Goal: Task Accomplishment & Management: Manage account settings

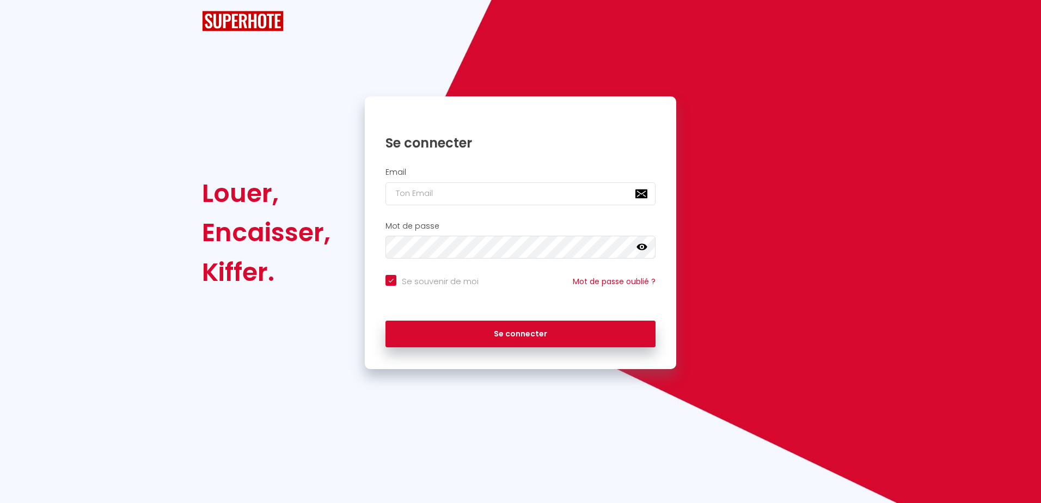
checkbox input "true"
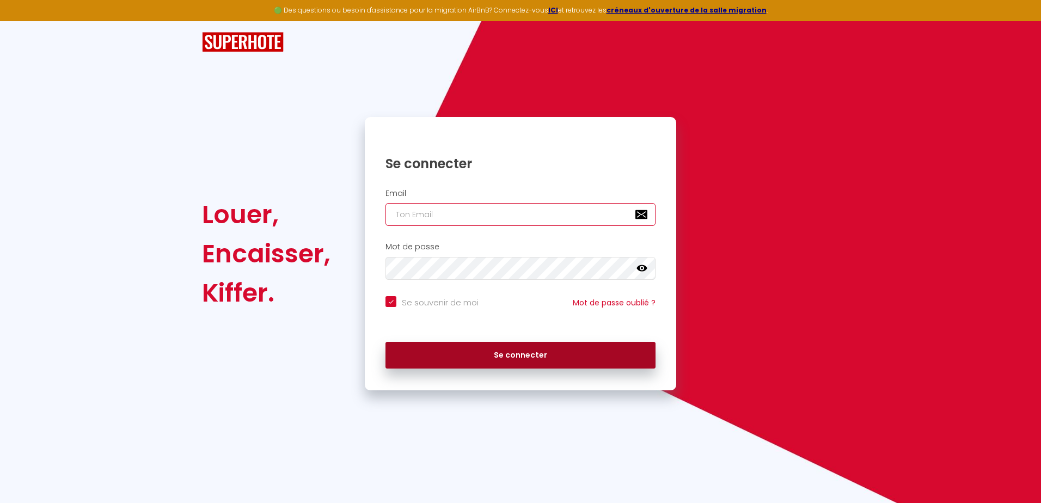
type input "[EMAIL_ADDRESS][DOMAIN_NAME]"
click at [556, 347] on button "Se connecter" at bounding box center [520, 355] width 270 height 27
checkbox input "true"
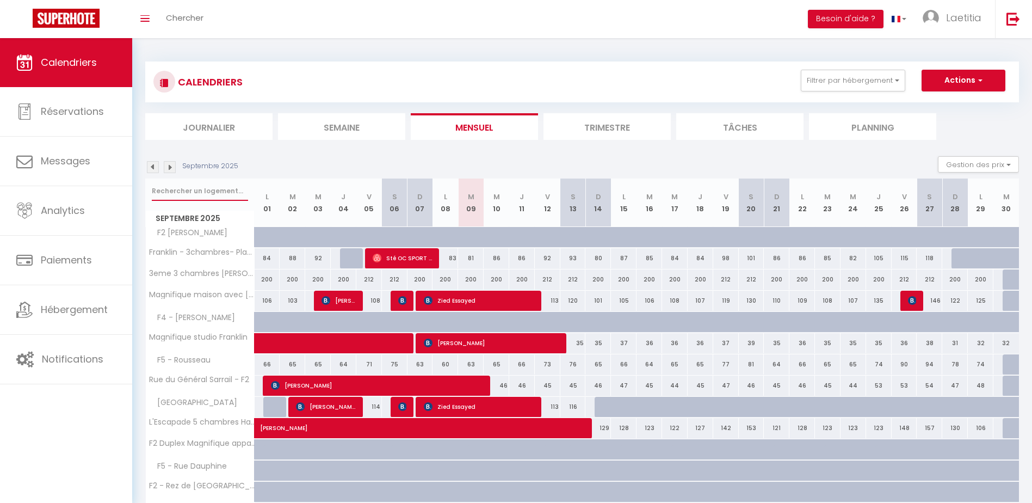
click at [195, 190] on input "text" at bounding box center [200, 191] width 96 height 20
type input "zuric"
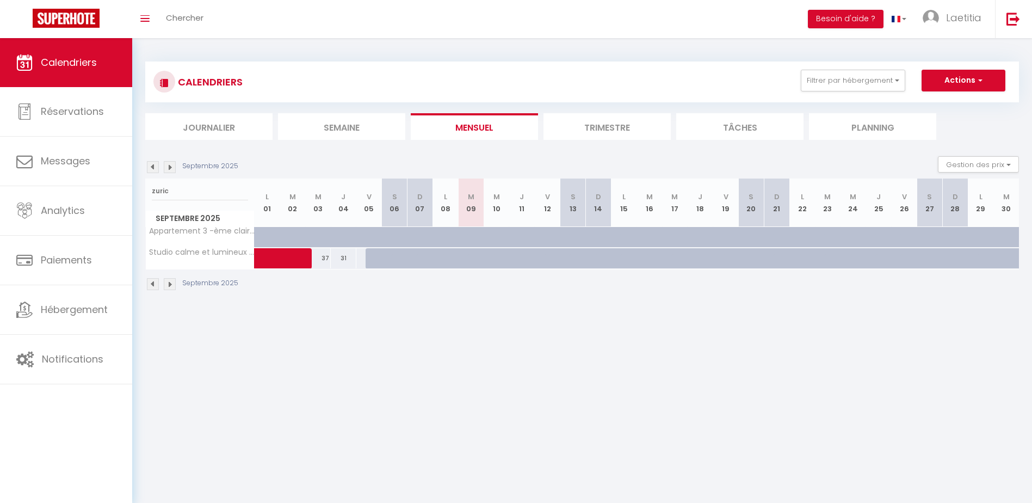
click at [152, 164] on img at bounding box center [153, 167] width 12 height 12
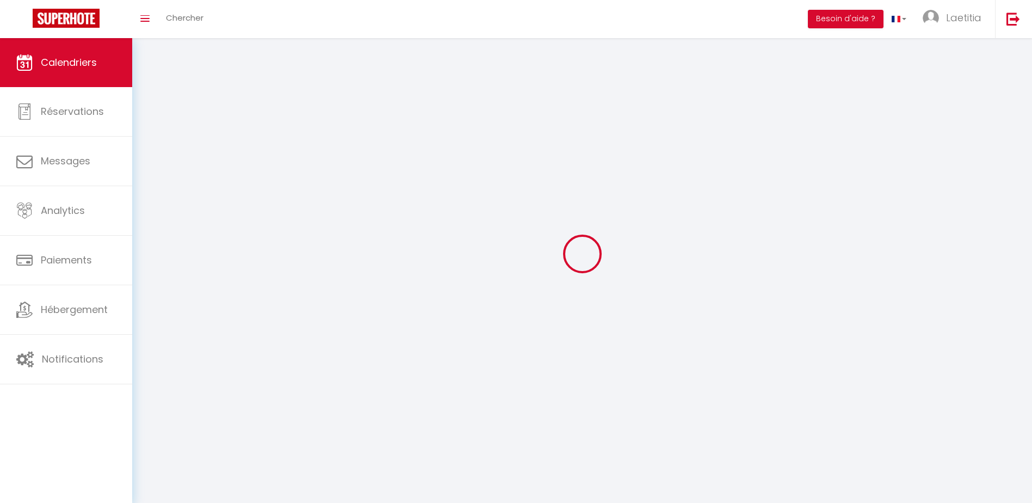
select select
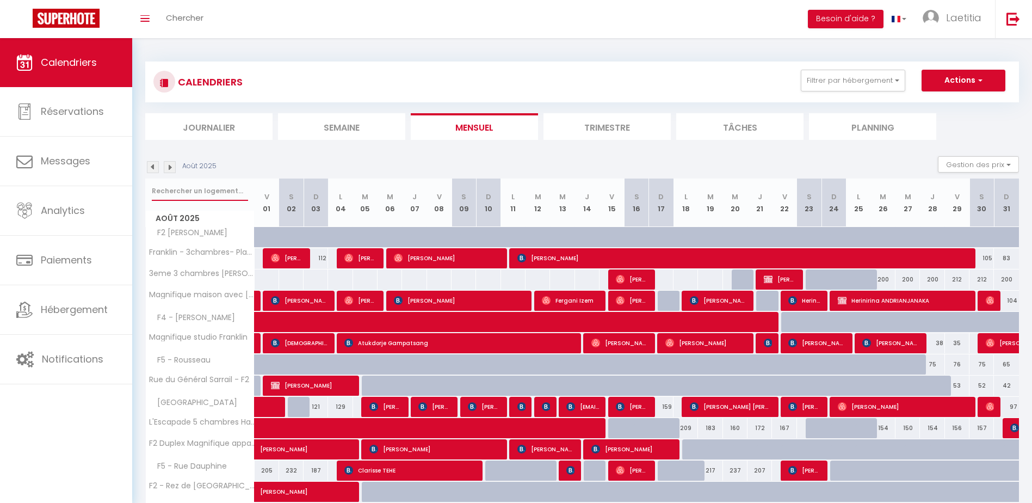
click at [200, 189] on input "text" at bounding box center [200, 191] width 96 height 20
type input "z"
select select
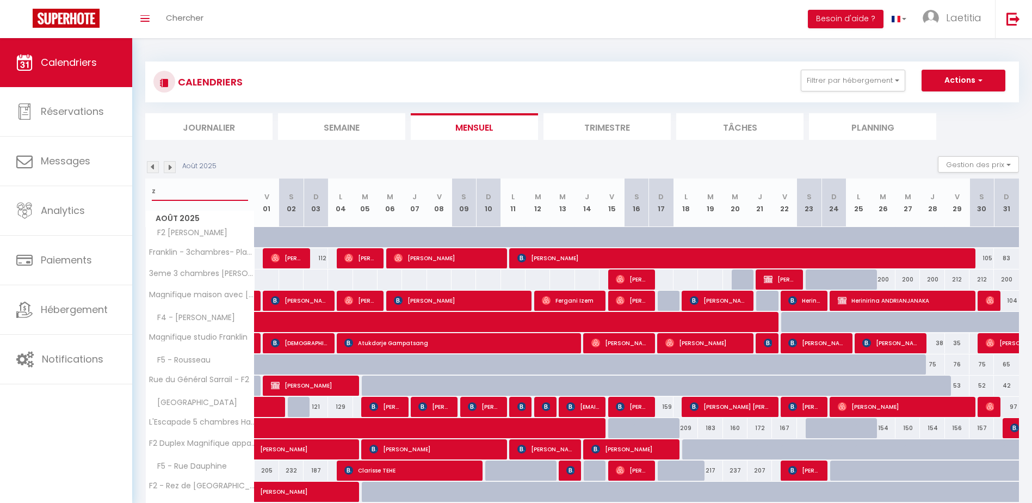
select select
type input "zur"
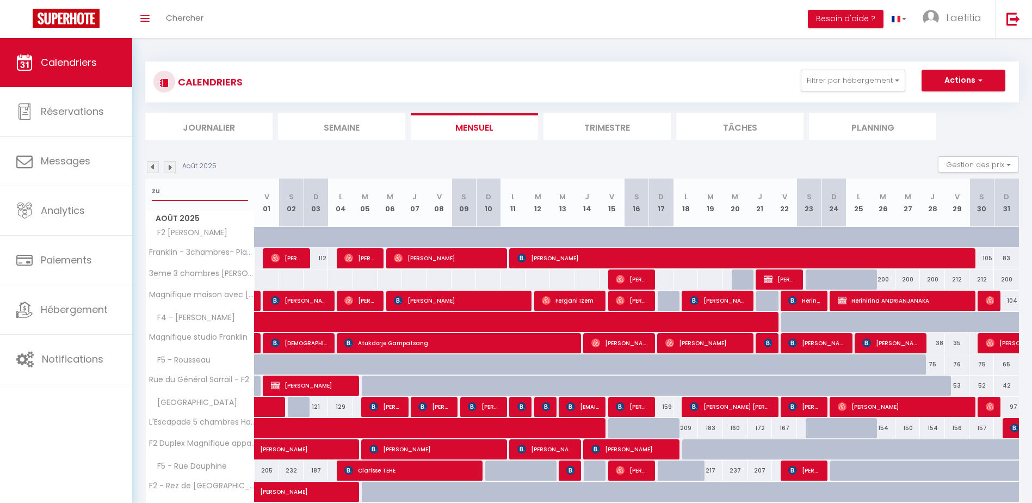
select select
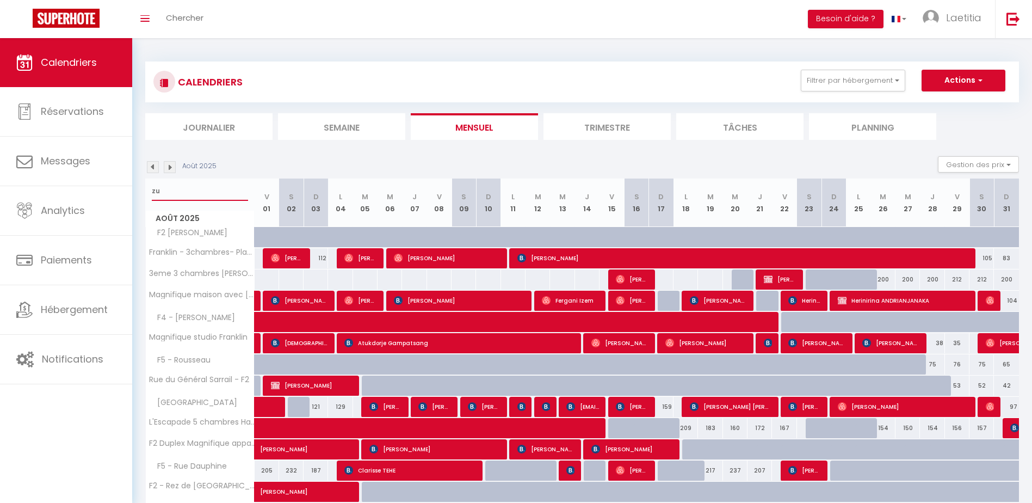
select select
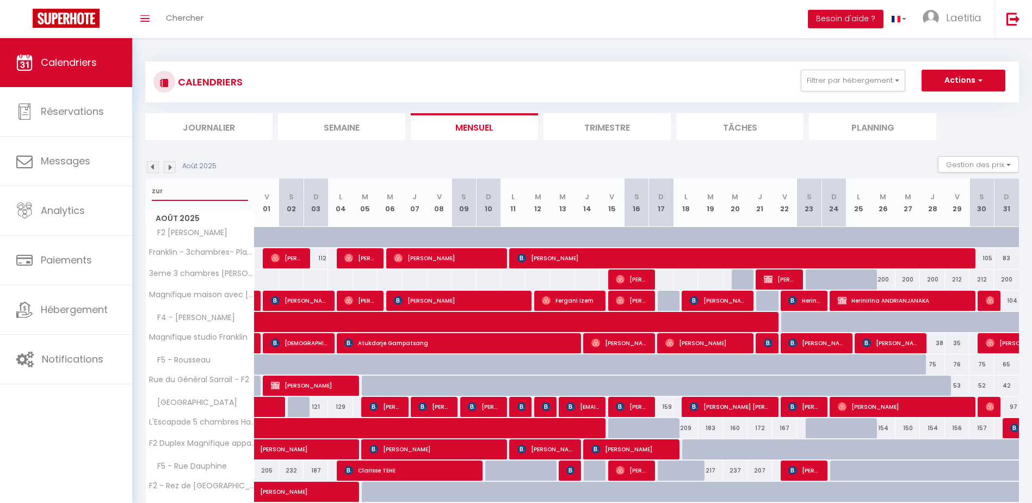
select select
type input "zuri"
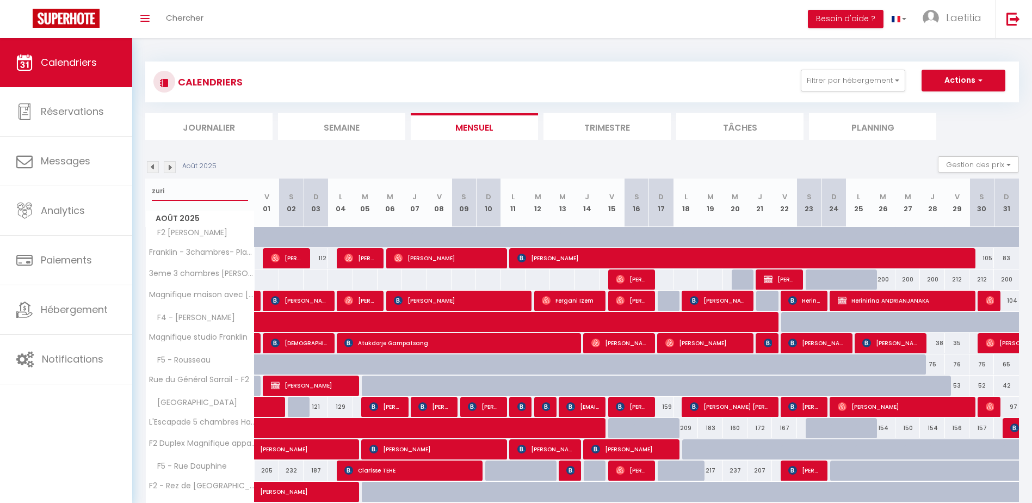
select select
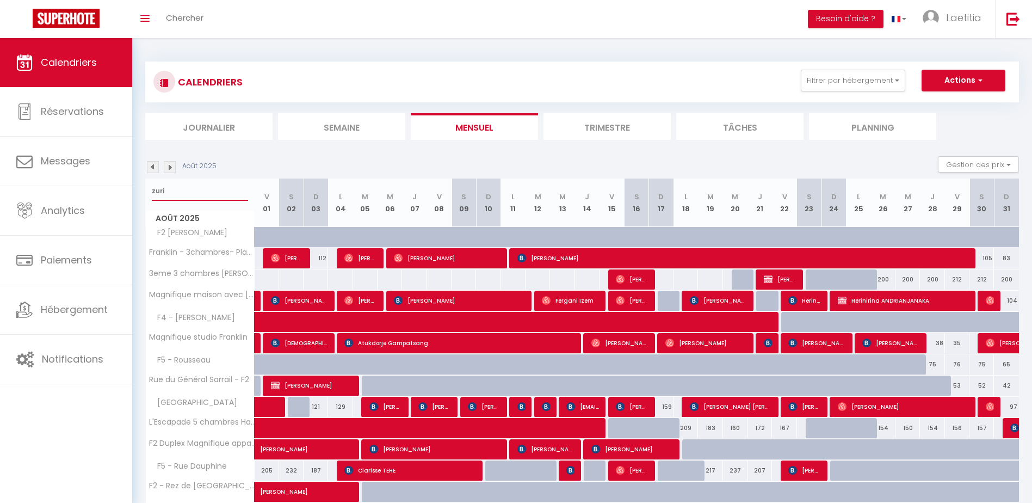
select select
type input "zuric"
select select
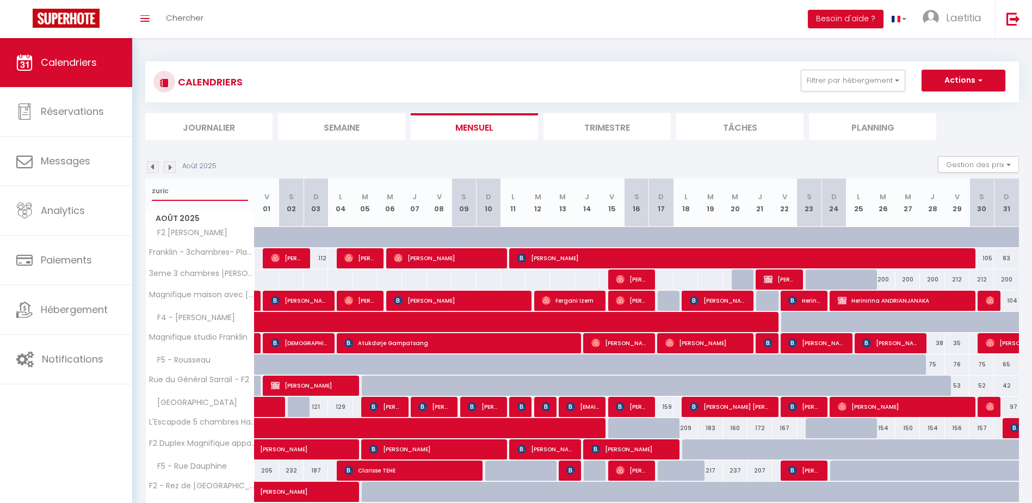
select select
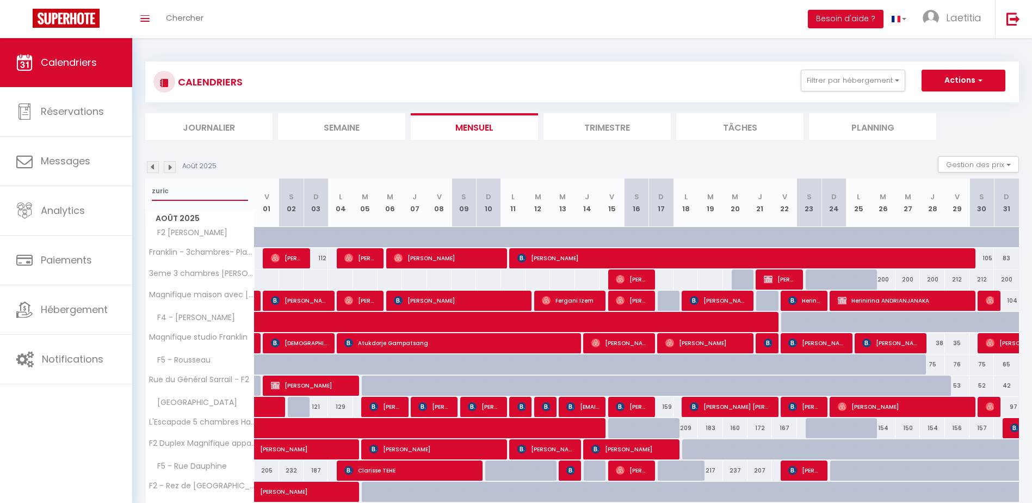
select select
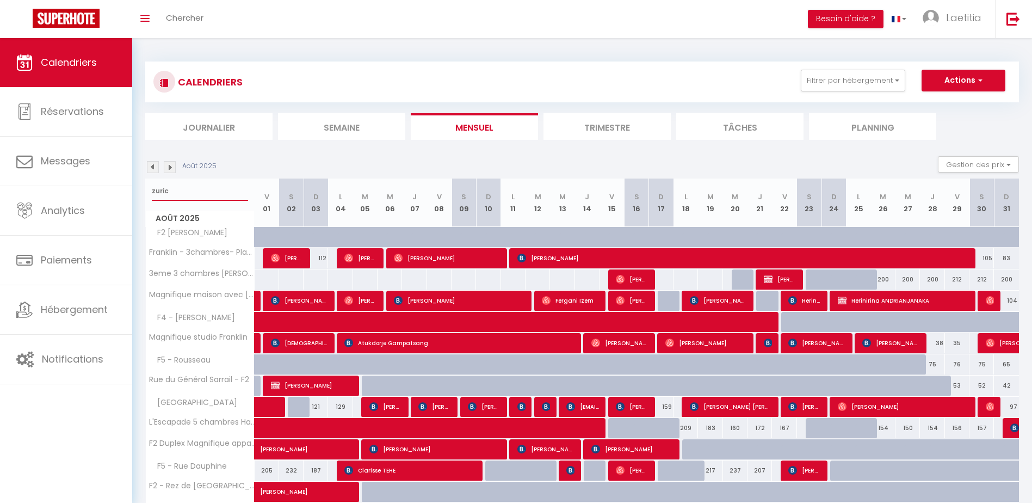
select select
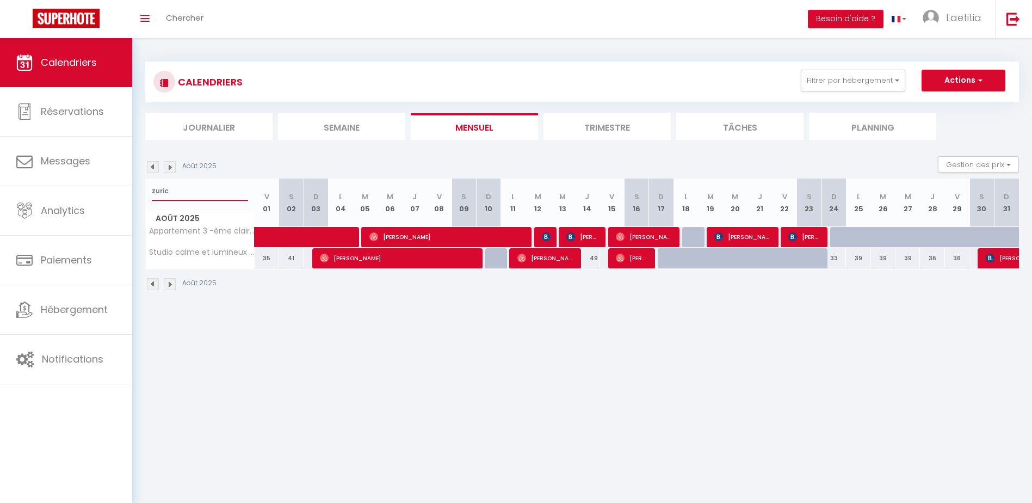
type input "zuric"
click at [805, 229] on span "[PERSON_NAME]" at bounding box center [805, 236] width 33 height 21
select select "OK"
select select "0"
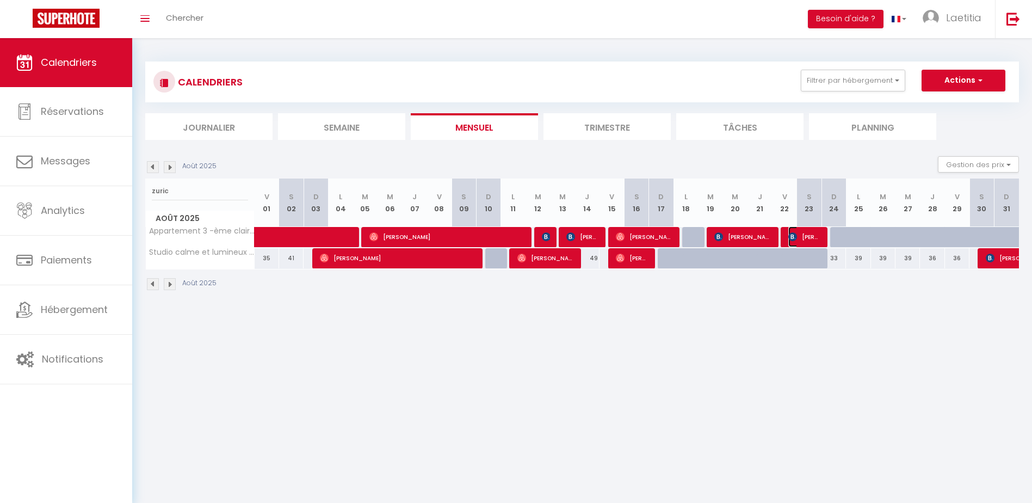
select select "0"
select select "1"
select select
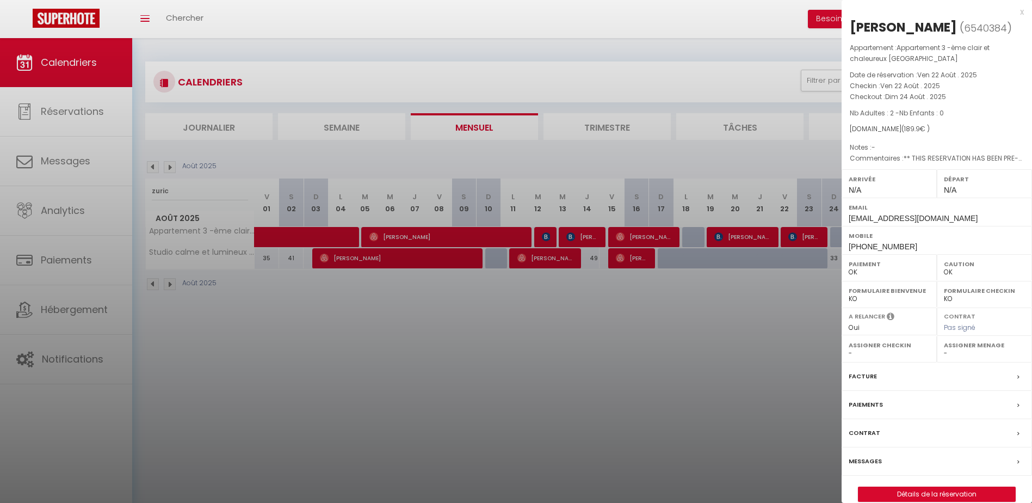
click at [879, 462] on label "Messages" at bounding box center [865, 461] width 33 height 11
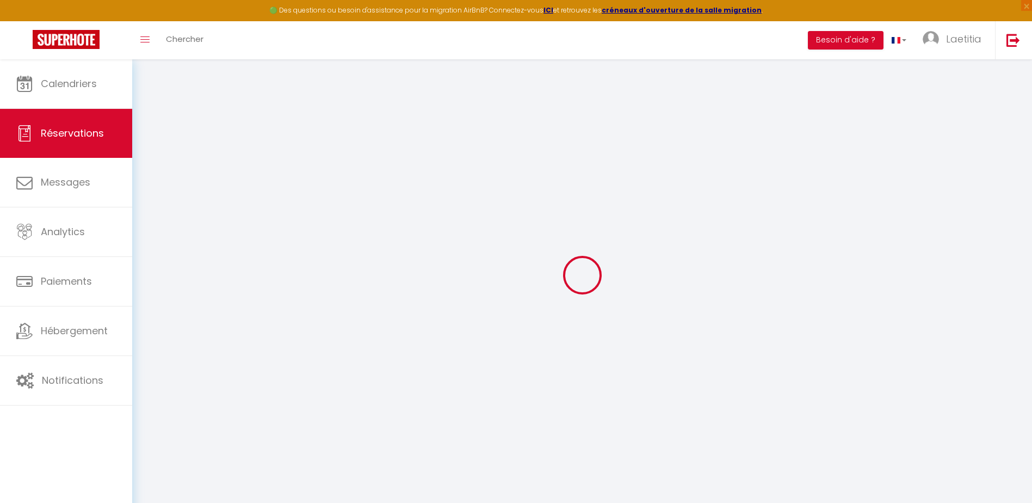
select select
checkbox input "false"
select select
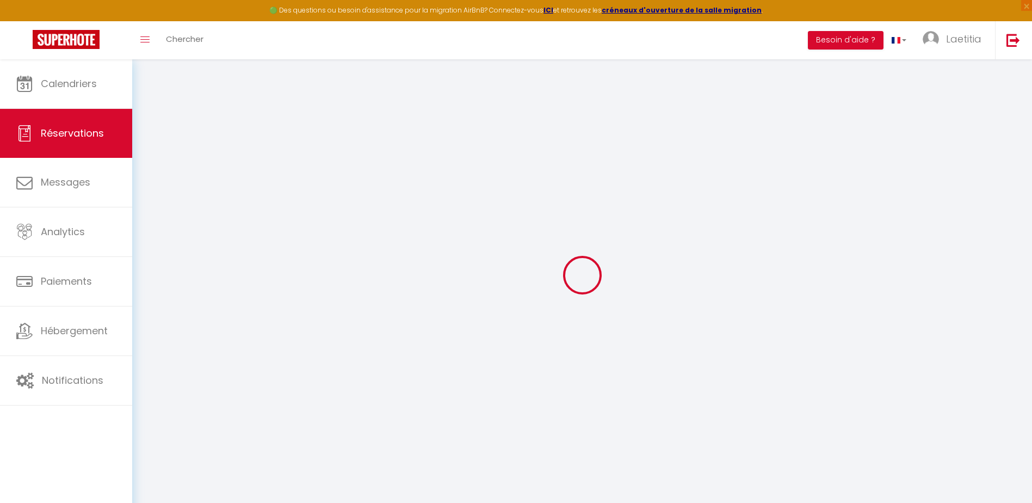
checkbox input "false"
select select
checkbox input "false"
type textarea "** THIS RESERVATION HAS BEEN PRE-PAID ** BOOKING NOTE : Payment charge is EUR 2…"
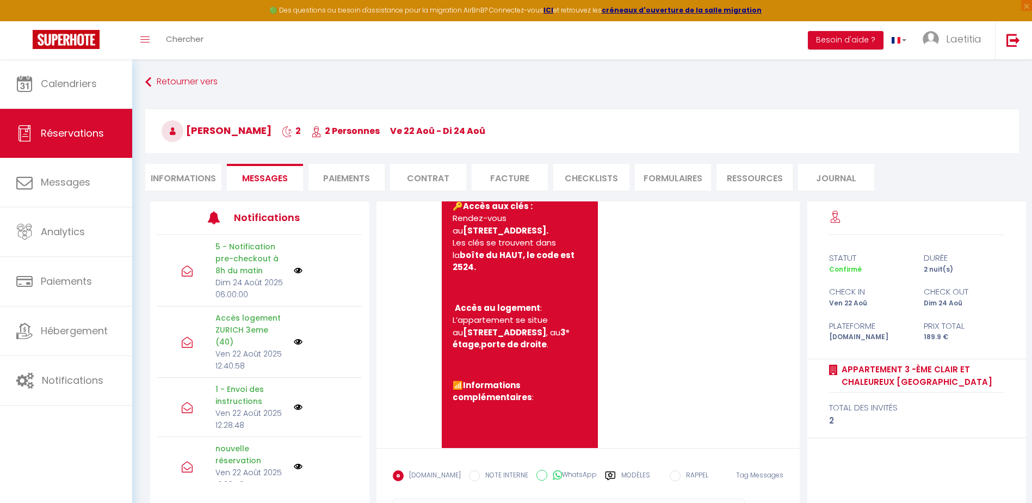
scroll to position [1455, 0]
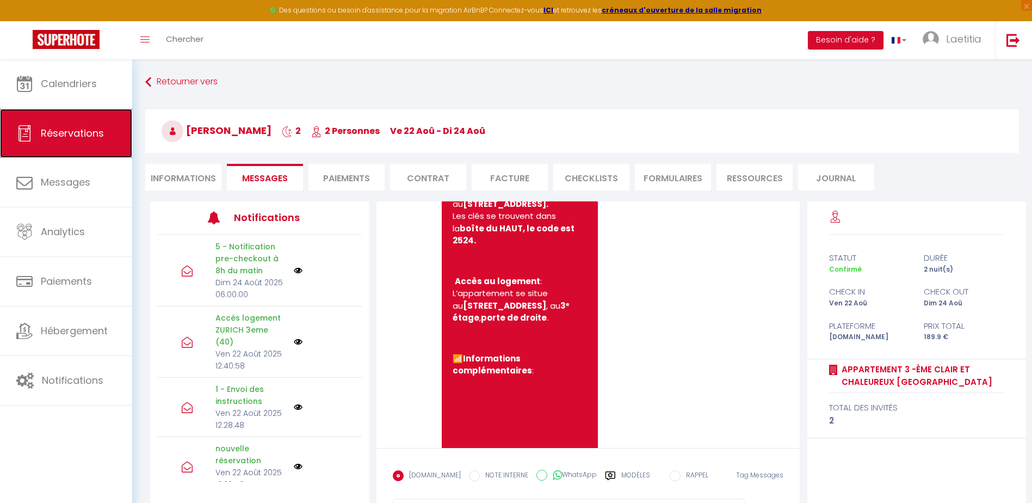
click at [75, 133] on span "Réservations" at bounding box center [72, 133] width 63 height 14
select select "not_cancelled"
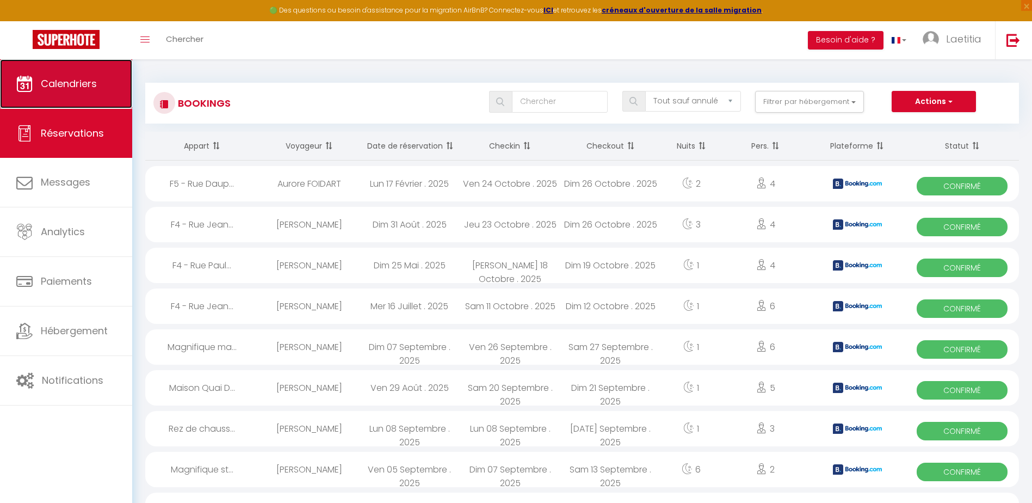
click at [64, 89] on span "Calendriers" at bounding box center [69, 84] width 56 height 14
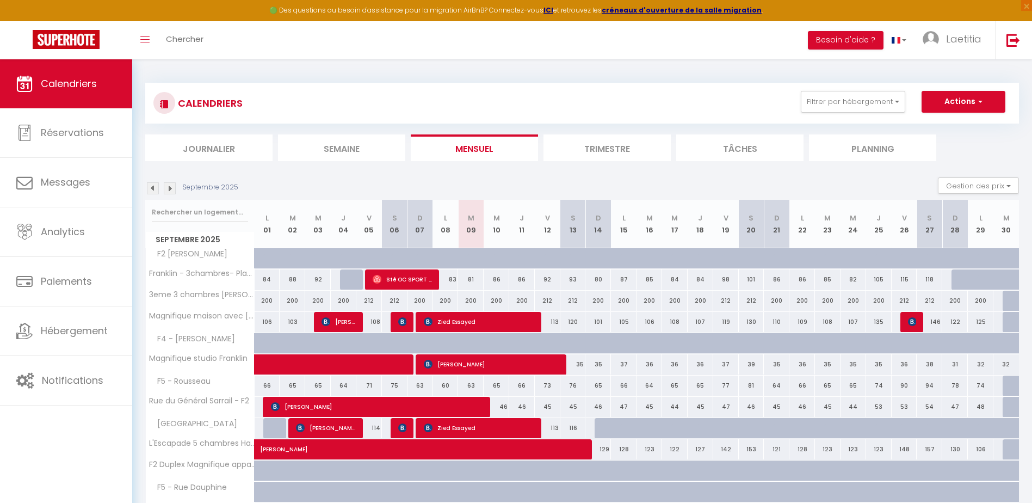
click at [146, 184] on div "Septembre 2025" at bounding box center [193, 188] width 96 height 12
click at [155, 188] on img at bounding box center [153, 188] width 12 height 12
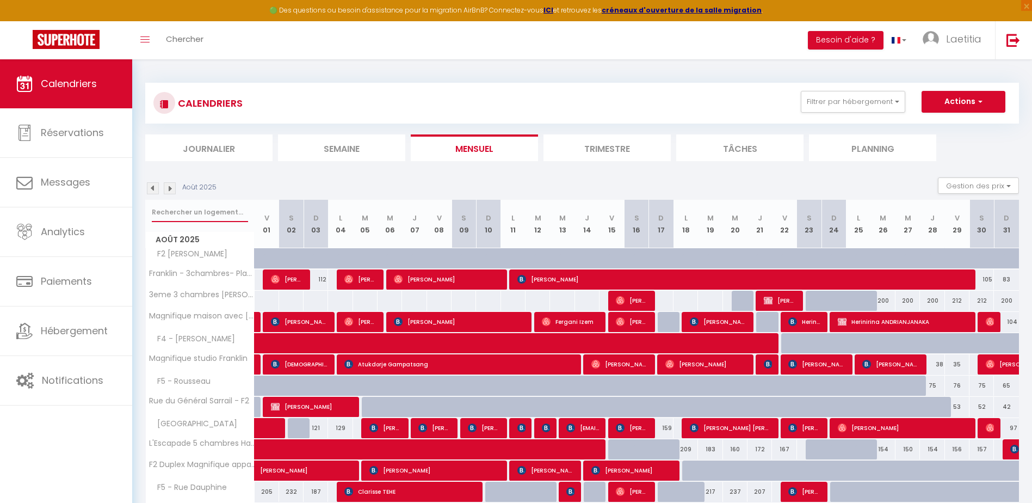
click at [189, 214] on input "text" at bounding box center [200, 212] width 96 height 20
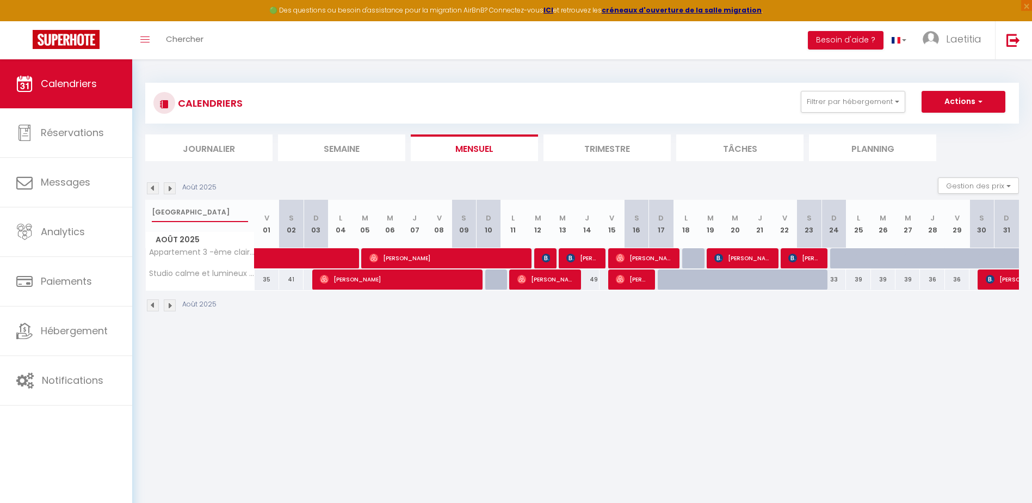
type input "[GEOGRAPHIC_DATA]"
click at [991, 273] on span "[PERSON_NAME]" at bounding box center [1036, 279] width 100 height 21
select select "OK"
select select "0"
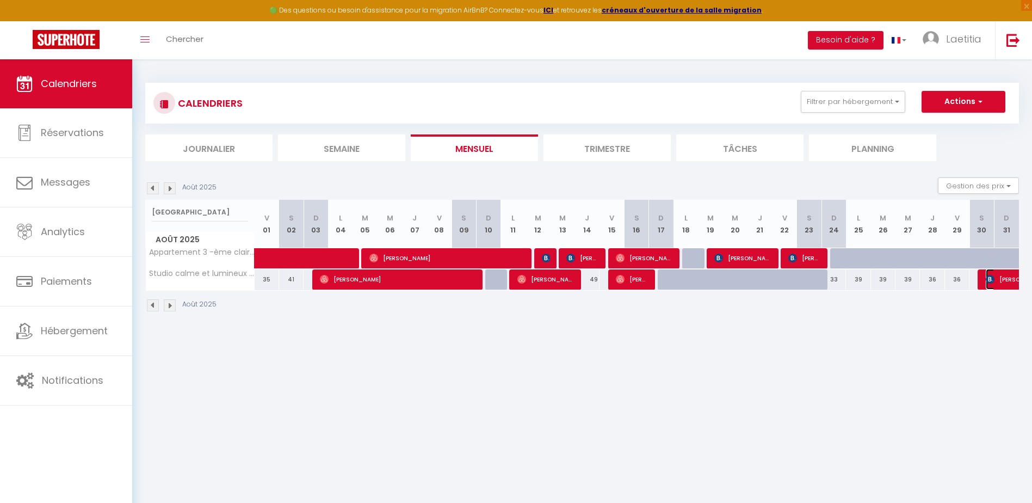
select select "0"
select select "1"
select select
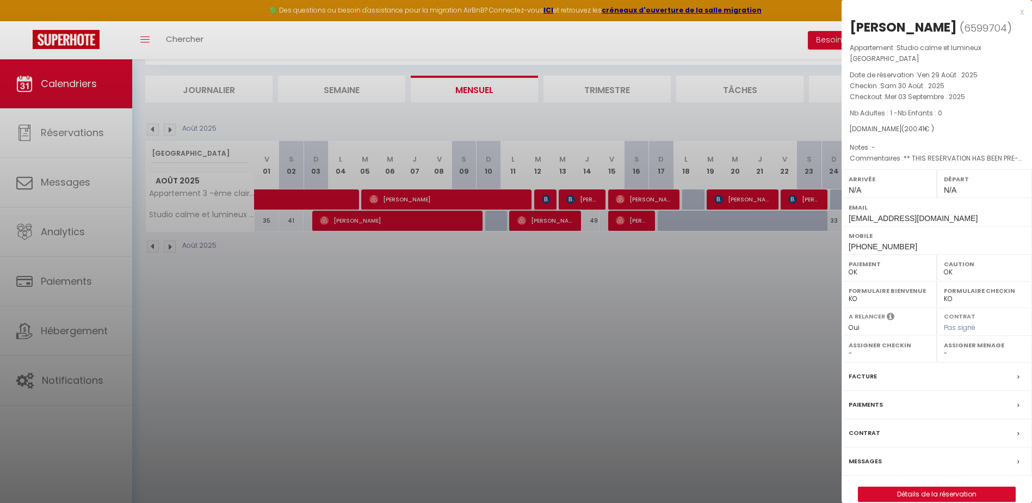
scroll to position [59, 0]
click at [868, 456] on label "Messages" at bounding box center [865, 461] width 33 height 11
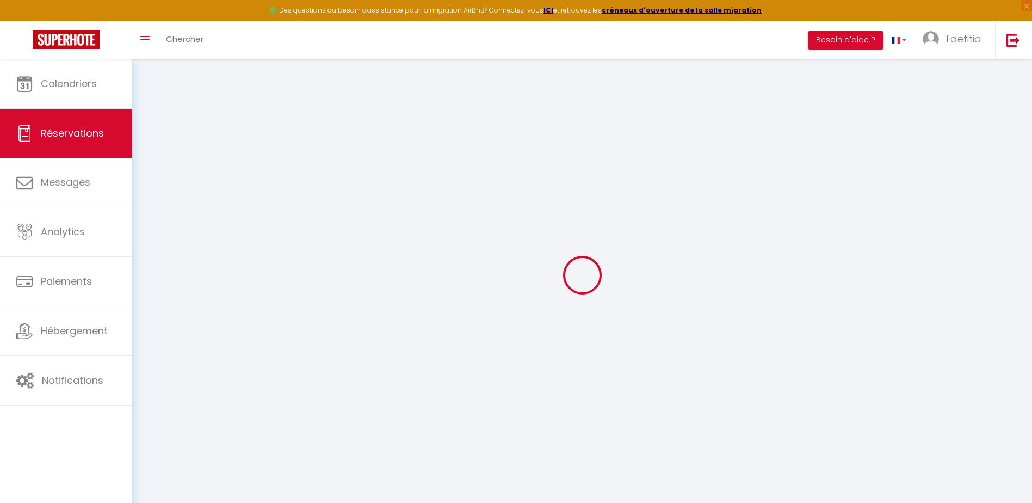
type input "Kokici"
type input "[PERSON_NAME]"
type input "[EMAIL_ADDRESS][DOMAIN_NAME]"
type input "[PHONE_NUMBER]"
type input "."
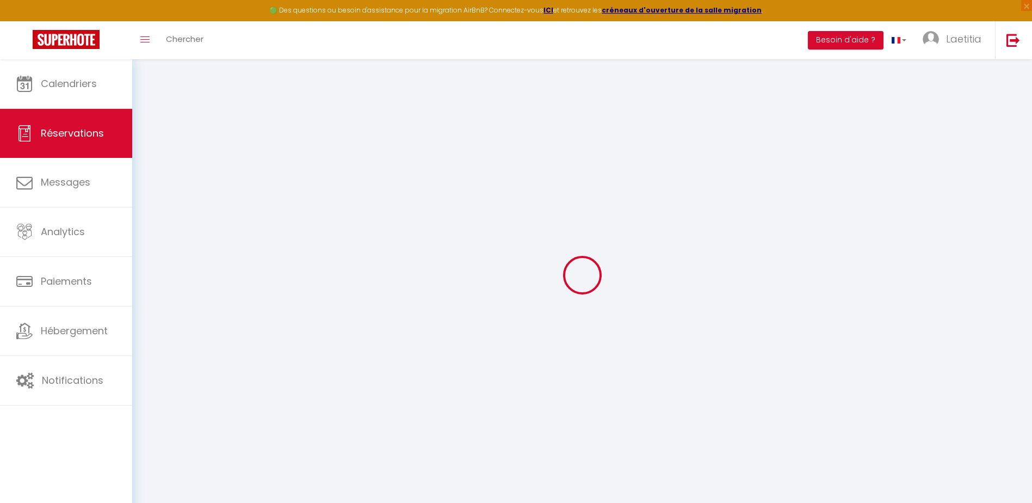
select select "IT"
type input "32.81"
type input "2.81"
select select "71127"
select select "1"
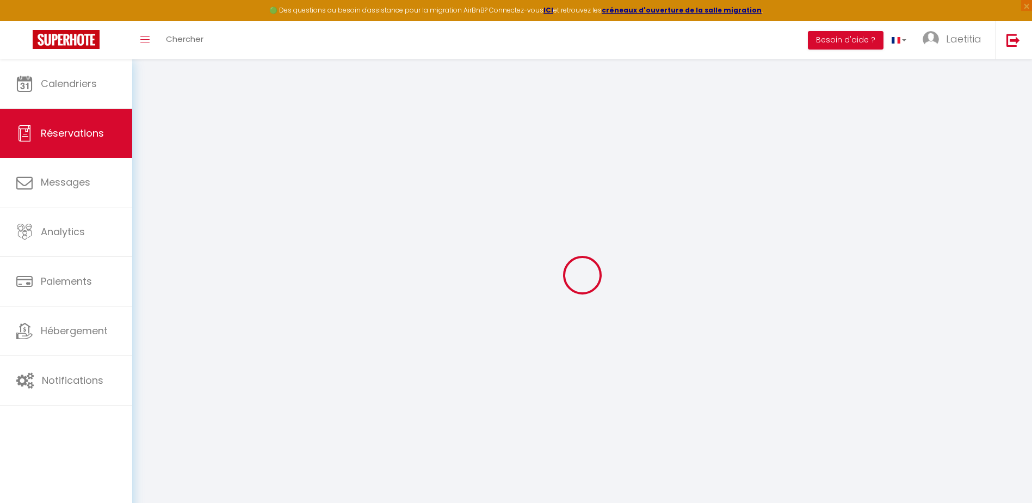
select select
type input "1"
select select "12"
select select "15"
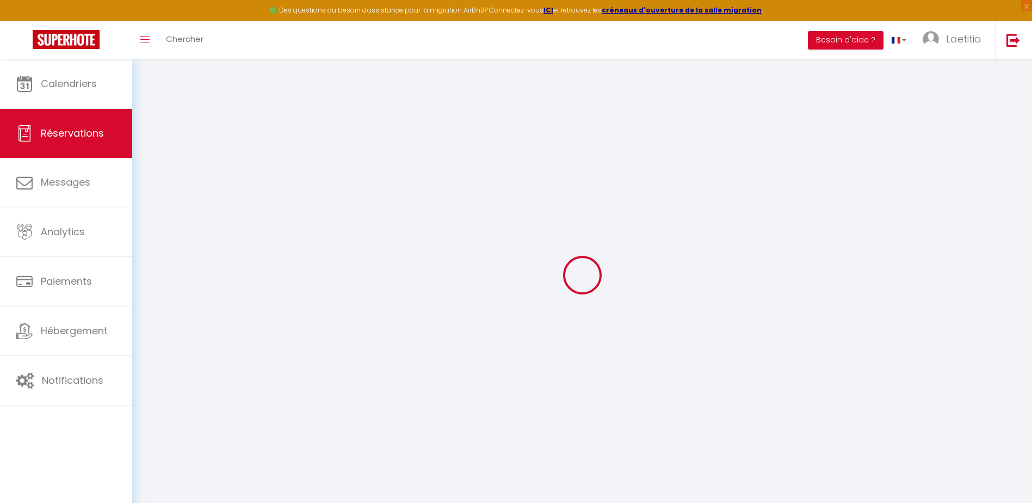
type input "163"
checkbox input "false"
type input "0"
select select "2"
type input "0"
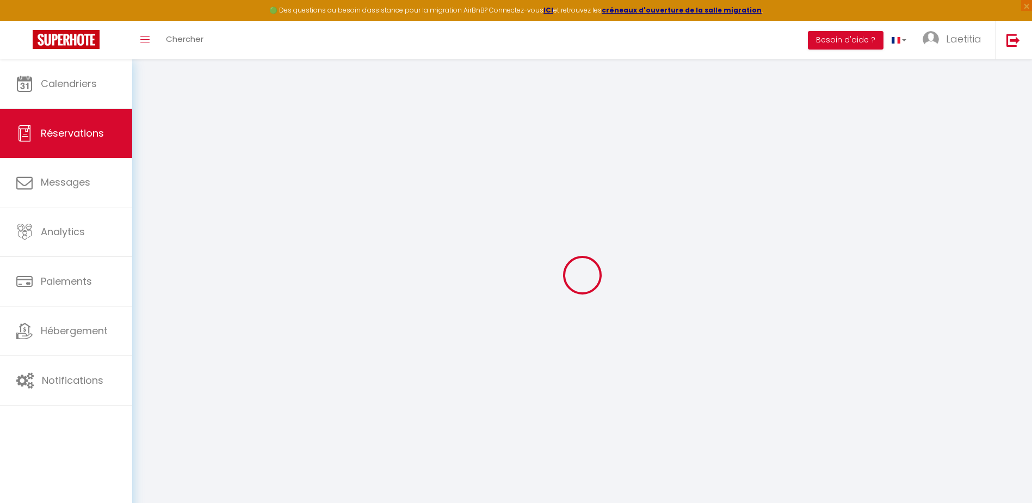
type input "0"
select select
checkbox input "false"
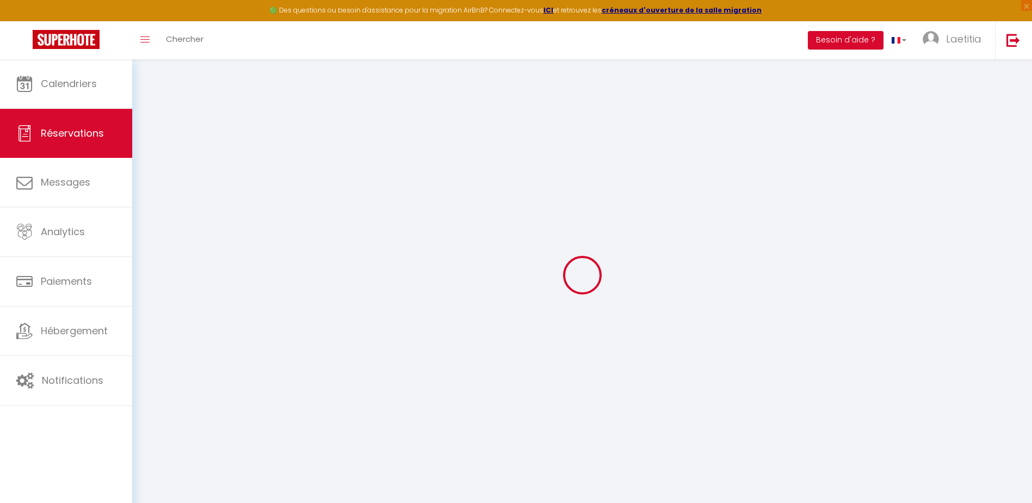
select select
checkbox input "false"
select select
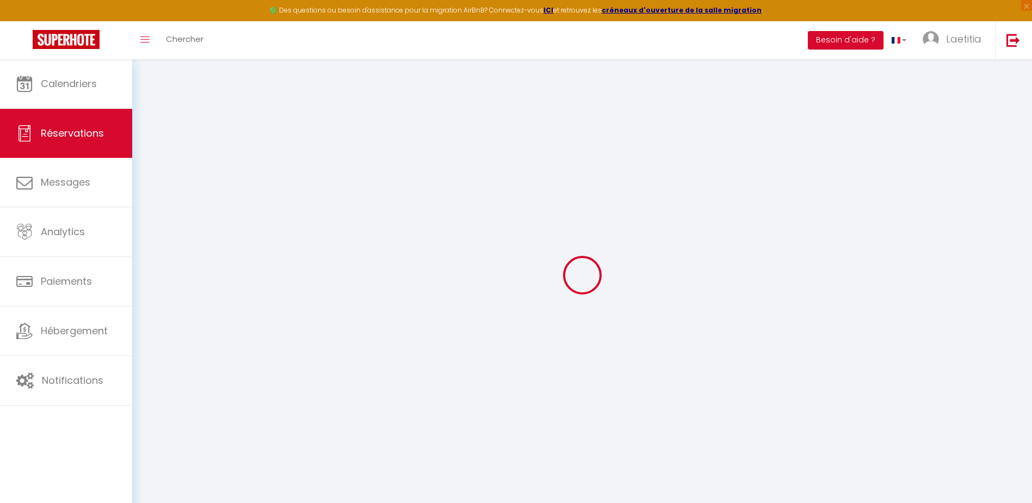
checkbox input "false"
type textarea "** THIS RESERVATION HAS BEEN PRE-PAID ** BOOKING NOTE : Payment charge is EUR 2…"
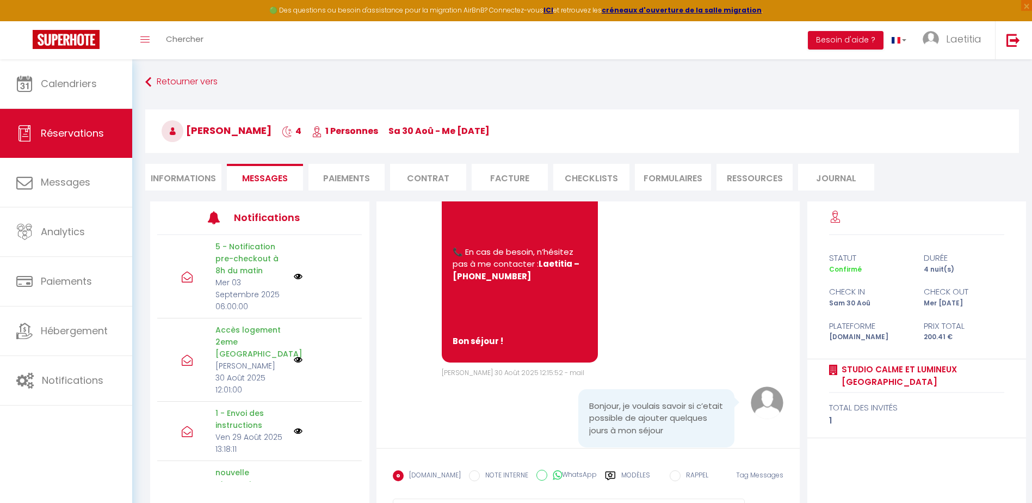
scroll to position [3010, 0]
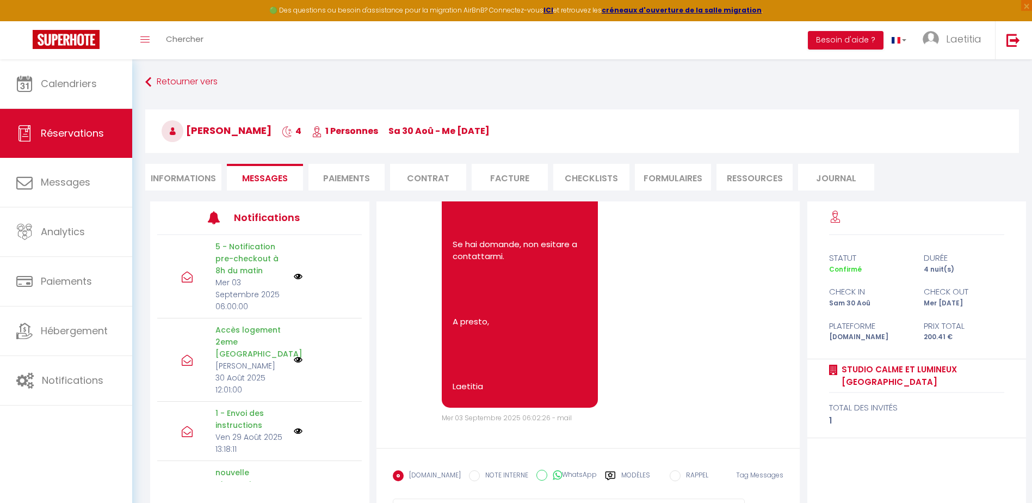
drag, startPoint x: 642, startPoint y: 304, endPoint x: 684, endPoint y: 531, distance: 230.8
